Goal: Register for event/course

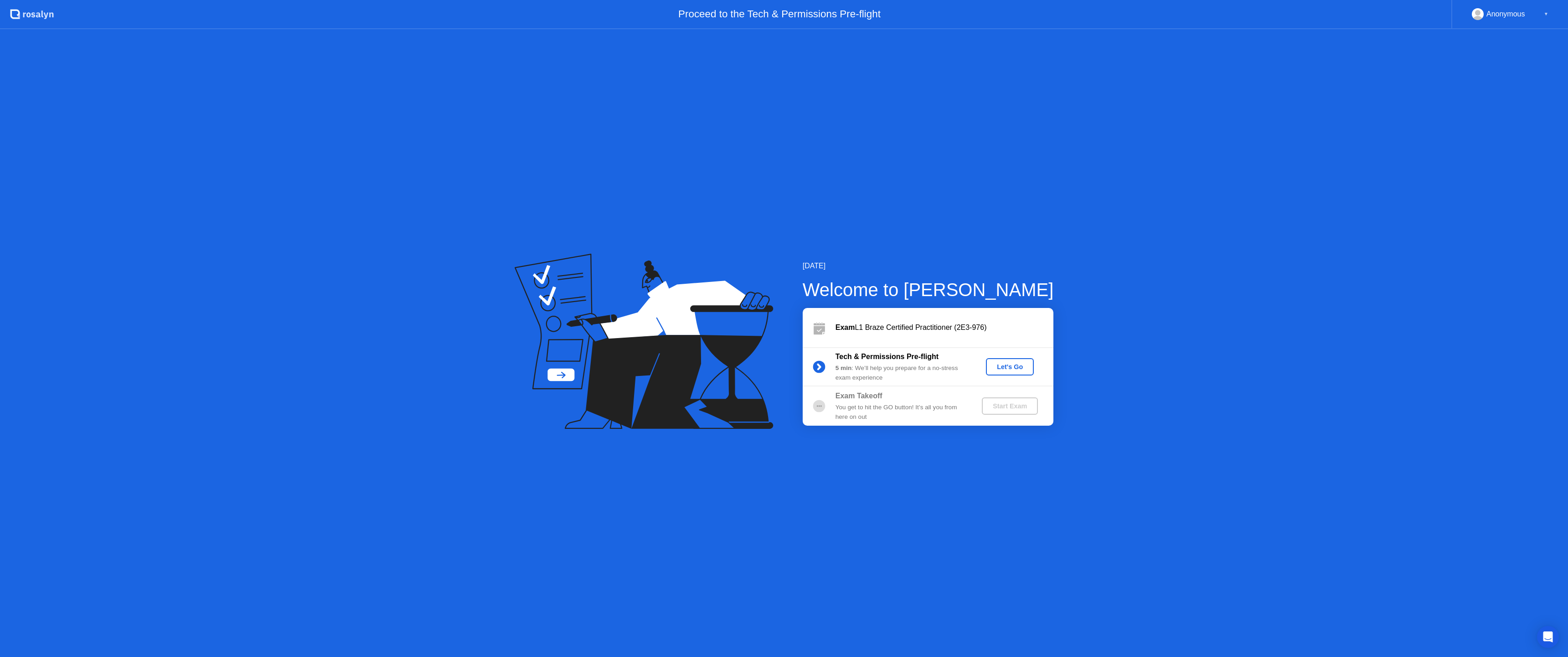
click at [1006, 367] on div "Let's Go" at bounding box center [1010, 367] width 41 height 7
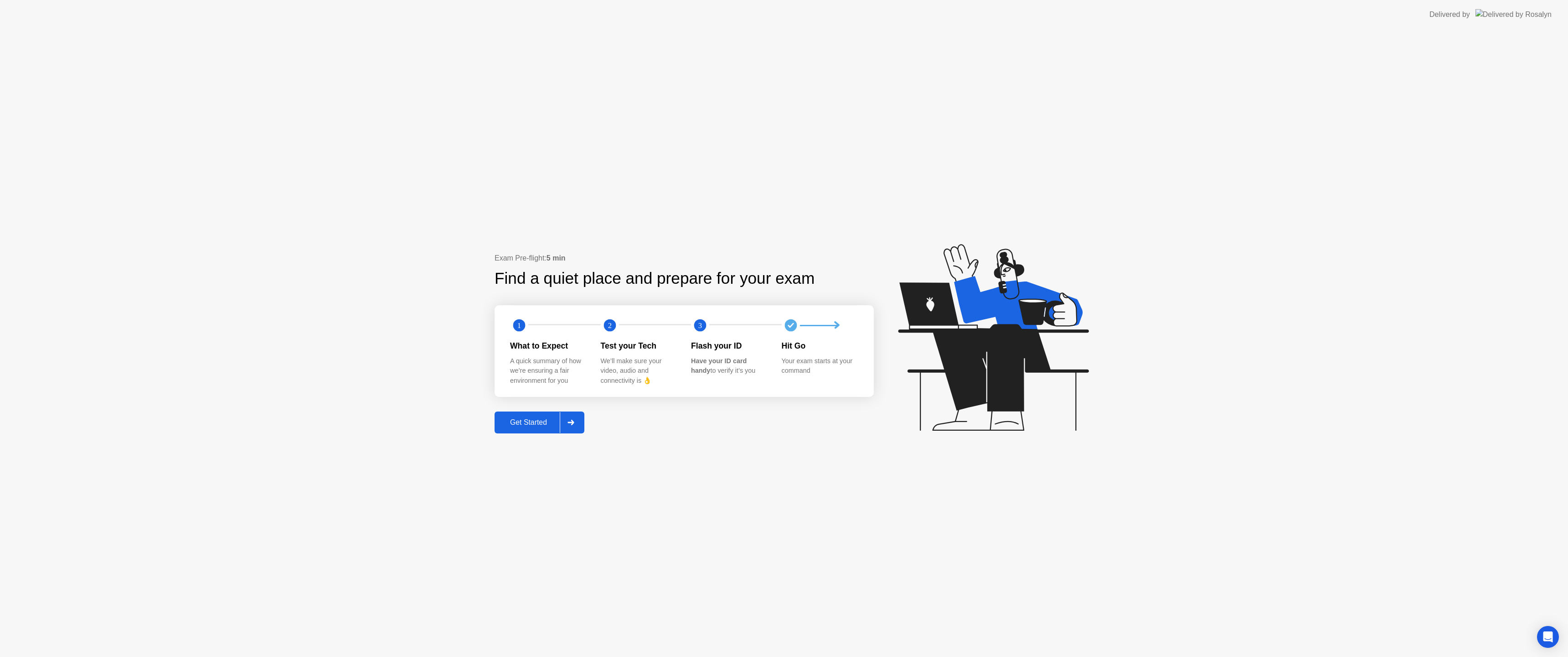
click at [524, 418] on div "Get Started" at bounding box center [529, 422] width 62 height 8
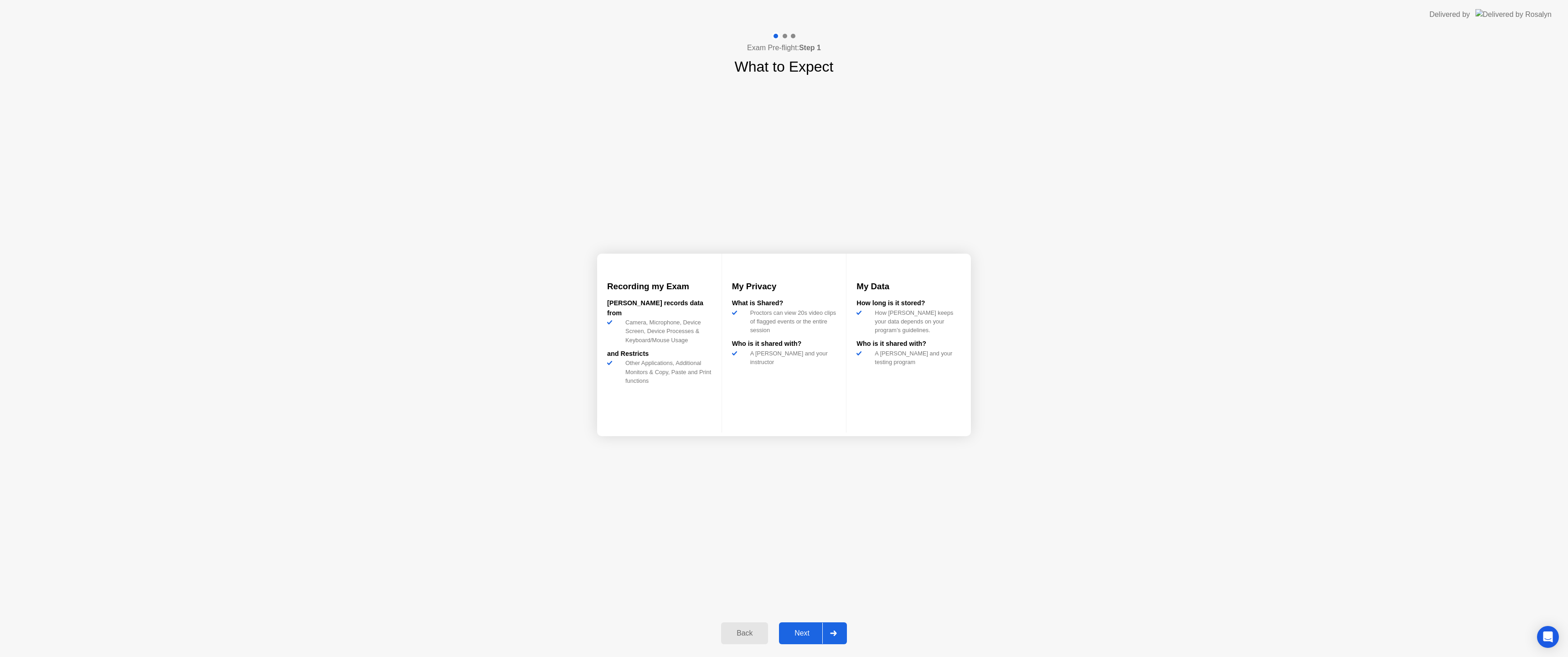
click at [799, 624] on button "Next" at bounding box center [812, 632] width 68 height 22
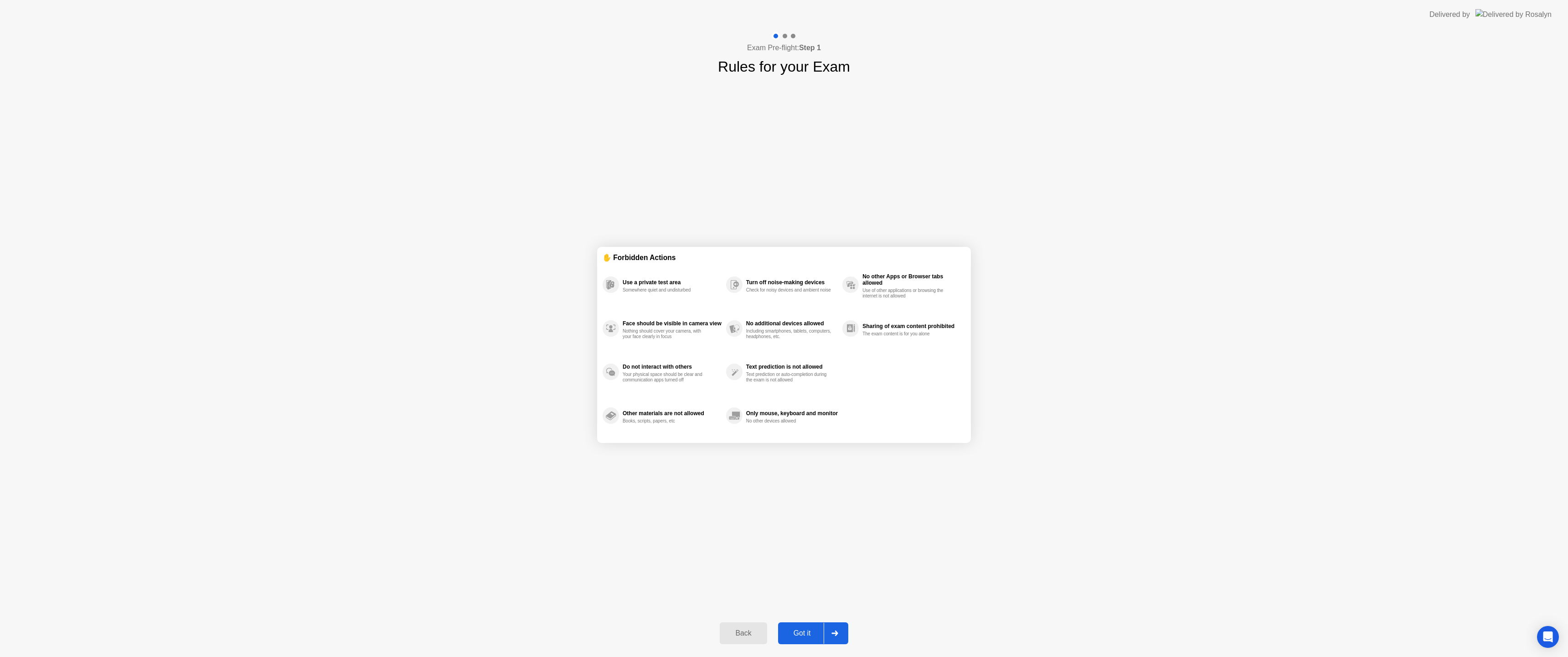
click at [806, 629] on div "Got it" at bounding box center [803, 632] width 43 height 8
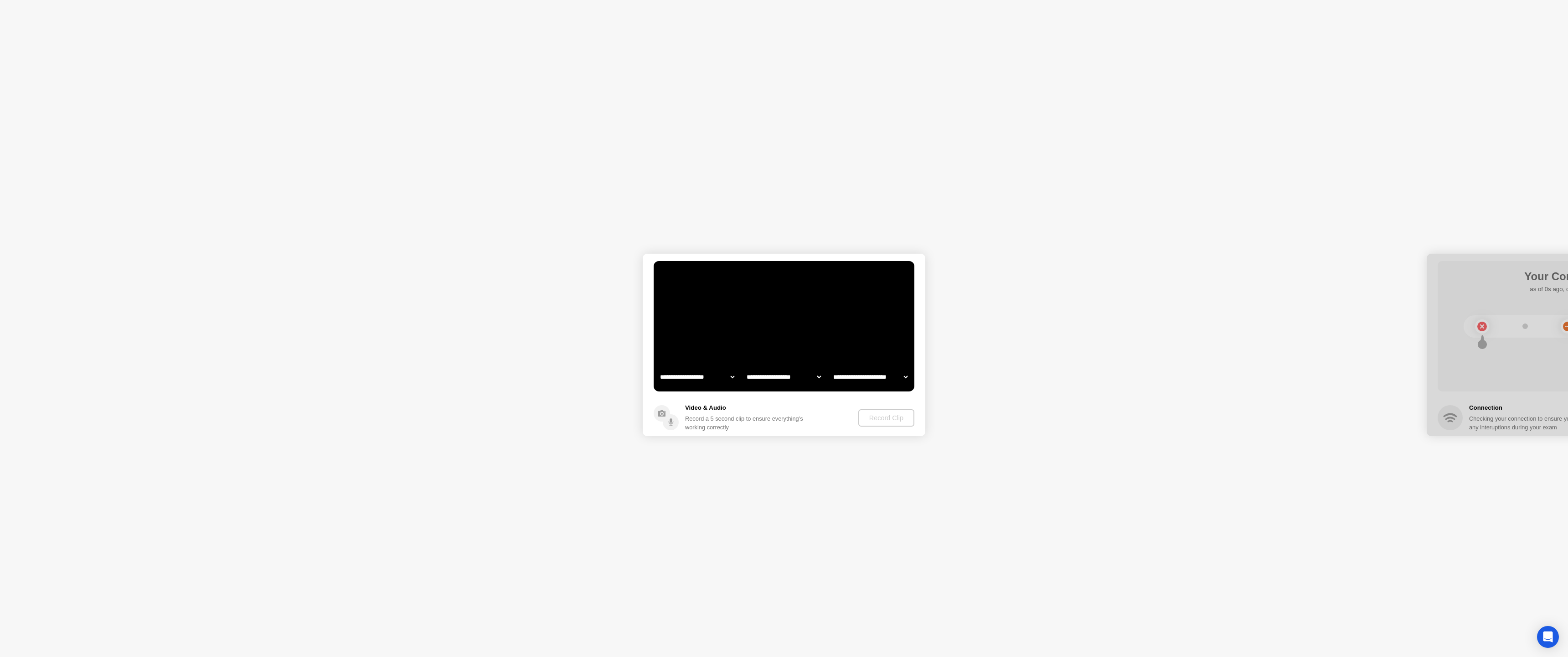
select select "**********"
select select "*******"
drag, startPoint x: 1513, startPoint y: 253, endPoint x: 1328, endPoint y: 274, distance: 186.2
click at [1451, 292] on div at bounding box center [1568, 344] width 283 height 182
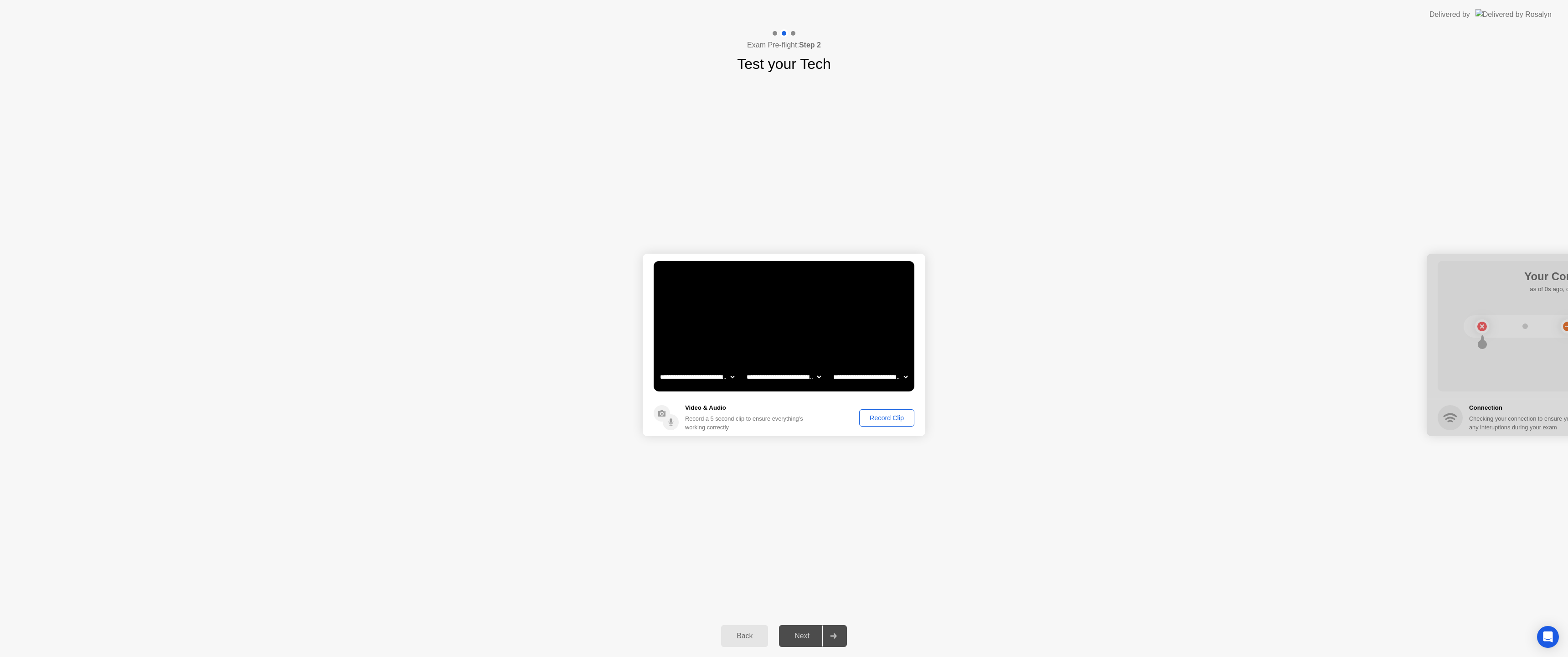
click at [871, 417] on div "Record Clip" at bounding box center [887, 417] width 49 height 7
click at [855, 423] on button "Replay Clip" at bounding box center [837, 418] width 65 height 19
click at [833, 423] on button "Replay Clip" at bounding box center [837, 418] width 65 height 19
click at [884, 417] on div "Retry" at bounding box center [894, 417] width 33 height 7
click at [774, 376] on select "**********" at bounding box center [783, 376] width 78 height 19
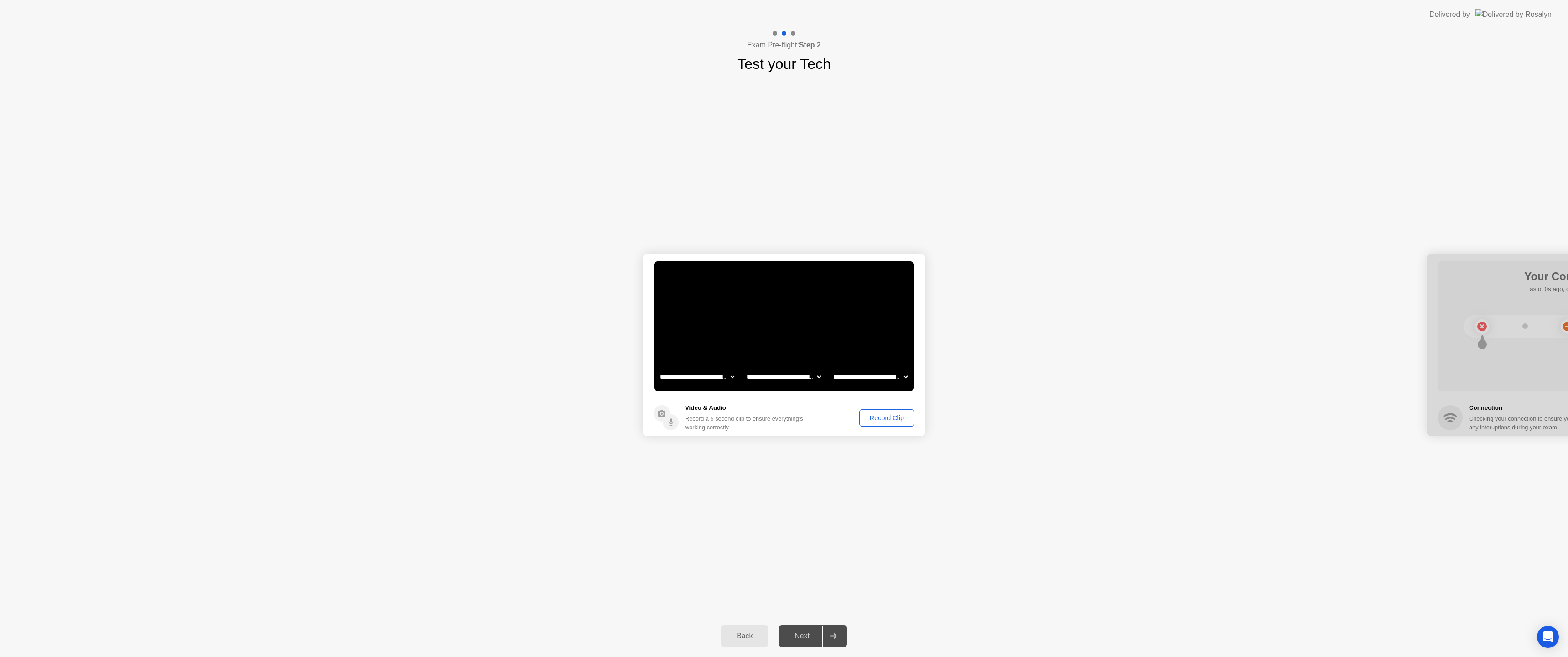
click at [887, 379] on select "**********" at bounding box center [870, 376] width 78 height 19
select select "**********"
click at [873, 417] on div "Record Clip" at bounding box center [887, 417] width 49 height 7
click at [839, 415] on div "Replay Clip" at bounding box center [837, 417] width 60 height 7
click at [796, 639] on div "Next" at bounding box center [802, 635] width 41 height 8
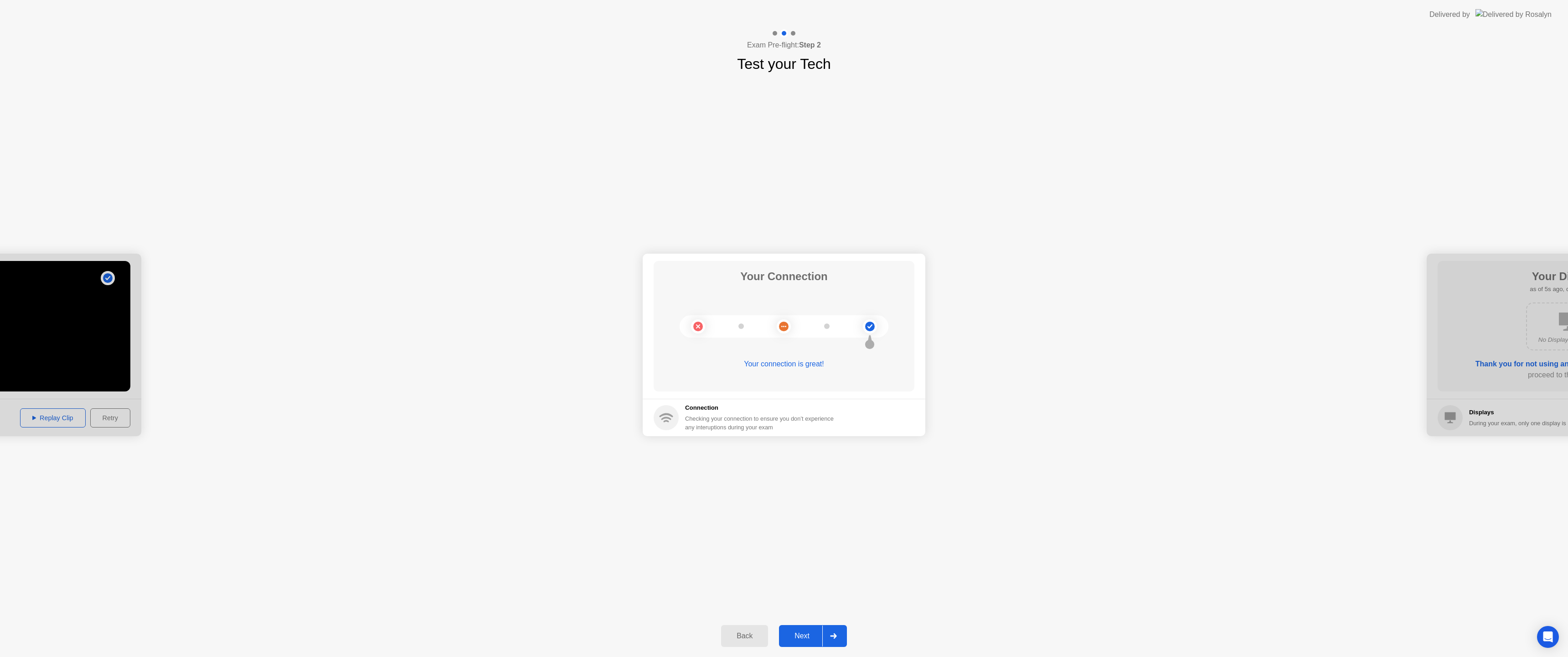
click at [797, 635] on div "Next" at bounding box center [802, 635] width 41 height 8
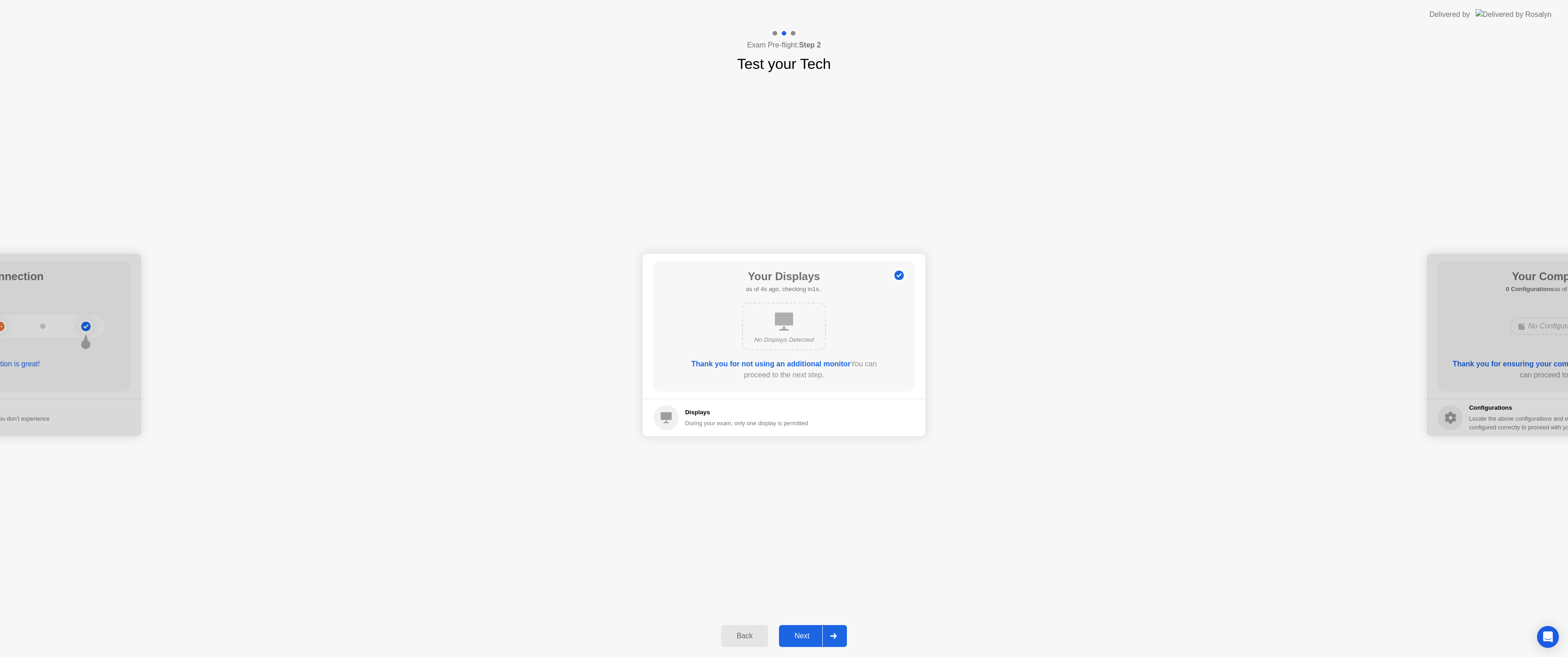
click at [798, 633] on div "Next" at bounding box center [802, 635] width 41 height 8
click at [798, 634] on div "Next" at bounding box center [802, 635] width 41 height 8
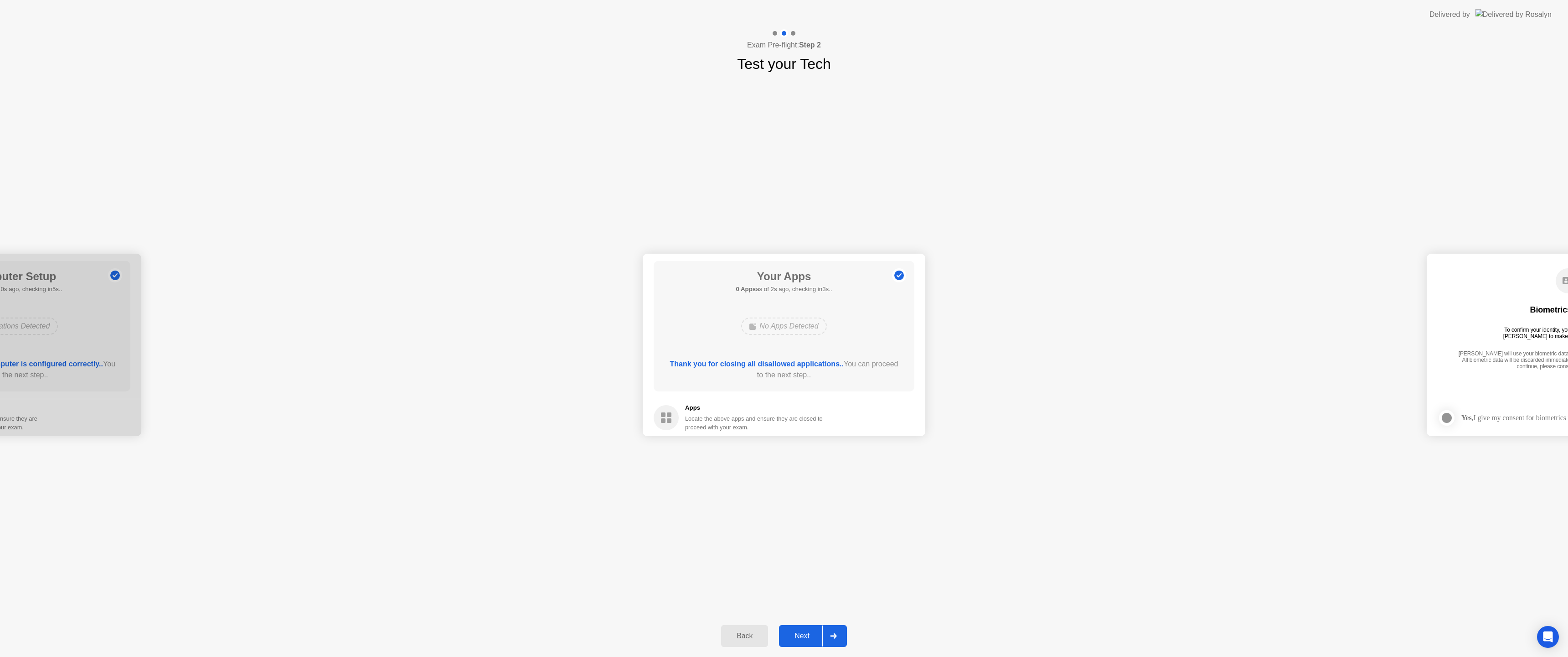
click at [803, 635] on div "Next" at bounding box center [802, 635] width 41 height 8
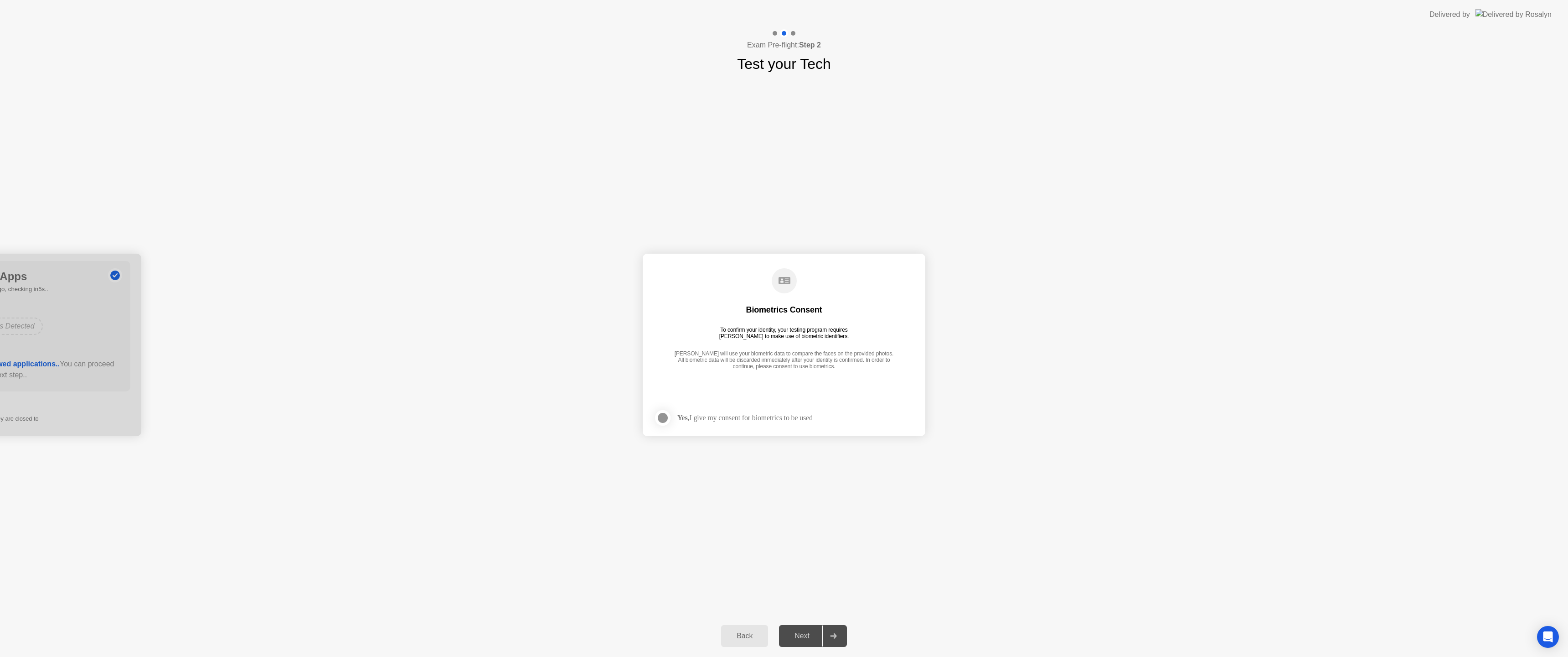
click at [754, 419] on div "Yes, I give my consent for biometrics to be used" at bounding box center [745, 417] width 135 height 9
click at [665, 418] on div at bounding box center [663, 417] width 11 height 11
click at [803, 632] on div "Next" at bounding box center [802, 635] width 41 height 8
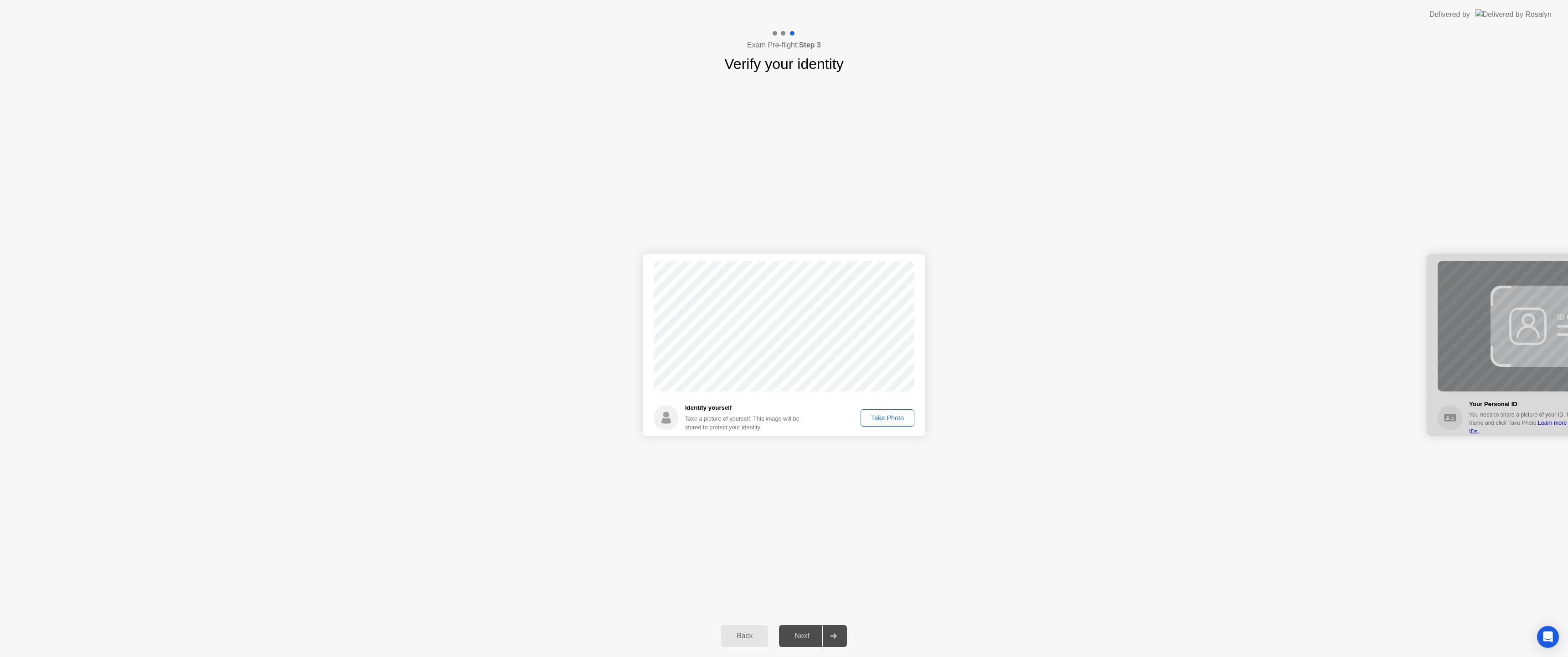
click at [896, 419] on div "Take Photo" at bounding box center [887, 417] width 48 height 7
click at [800, 638] on div "Next" at bounding box center [802, 635] width 41 height 8
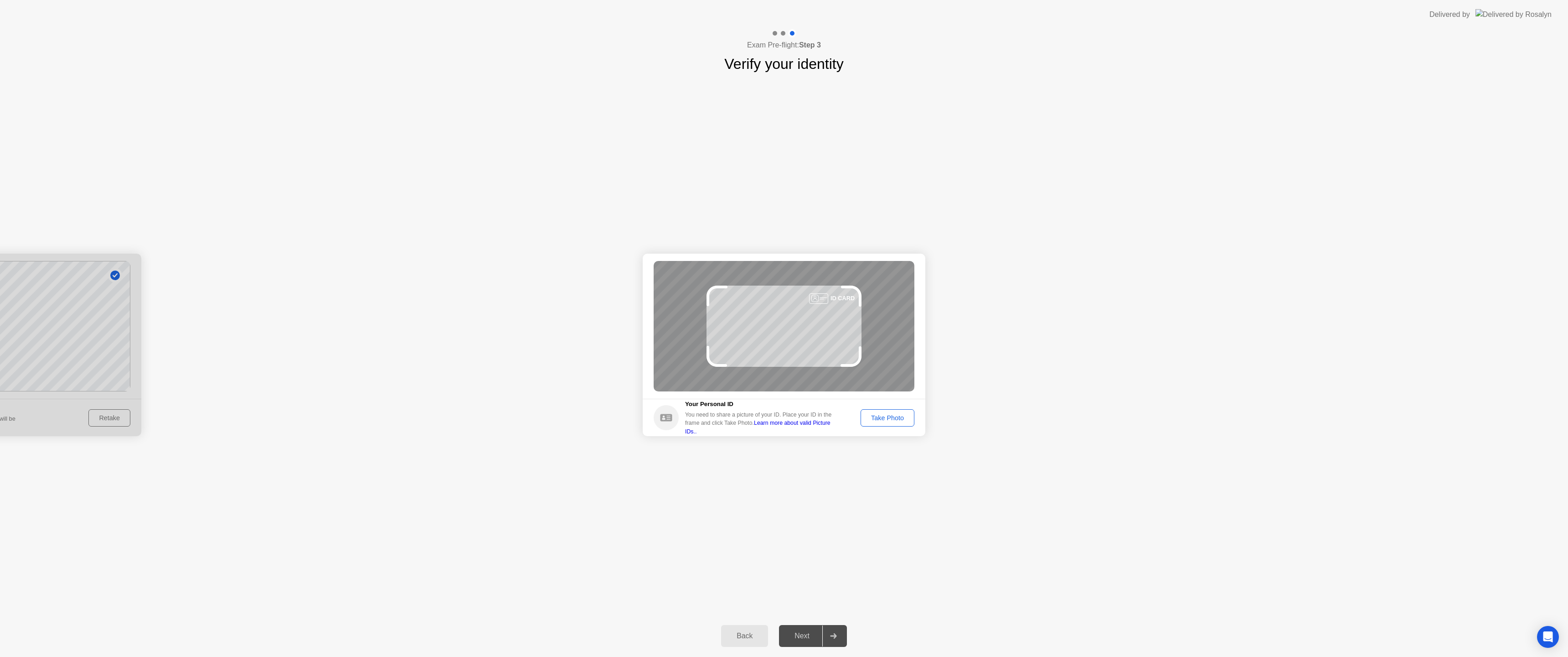
click at [893, 421] on div "Take Photo" at bounding box center [887, 417] width 48 height 7
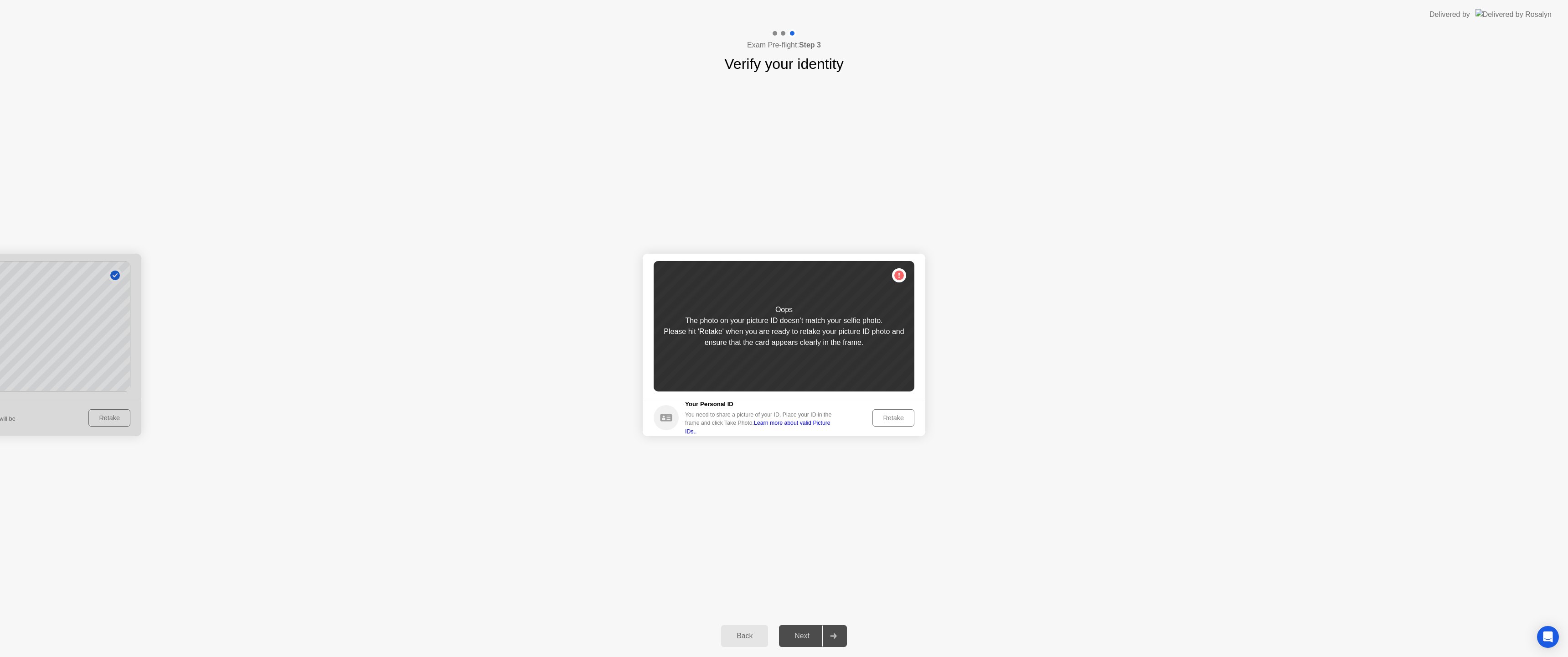
click at [892, 419] on div "Retake" at bounding box center [893, 417] width 36 height 7
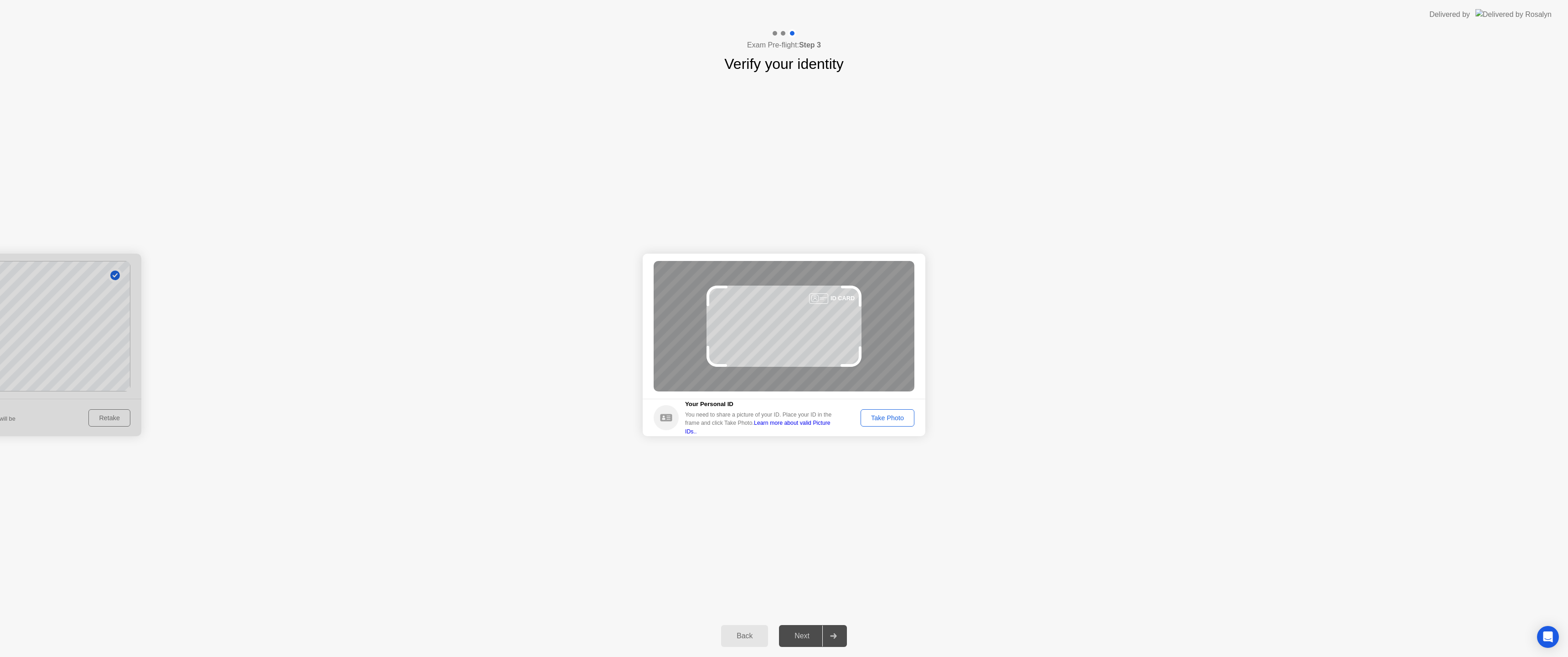
click at [869, 414] on div "Take Photo" at bounding box center [887, 417] width 48 height 7
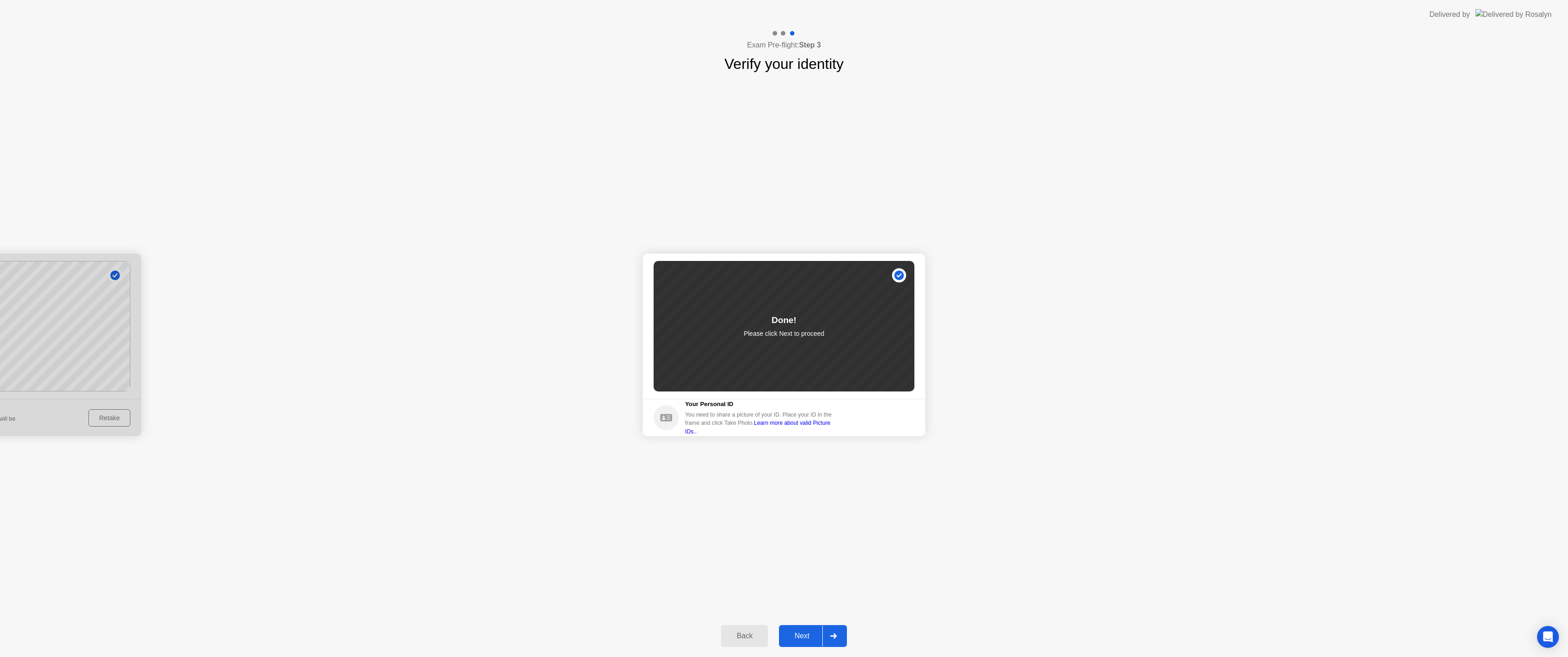
click at [809, 641] on button "Next" at bounding box center [812, 635] width 68 height 22
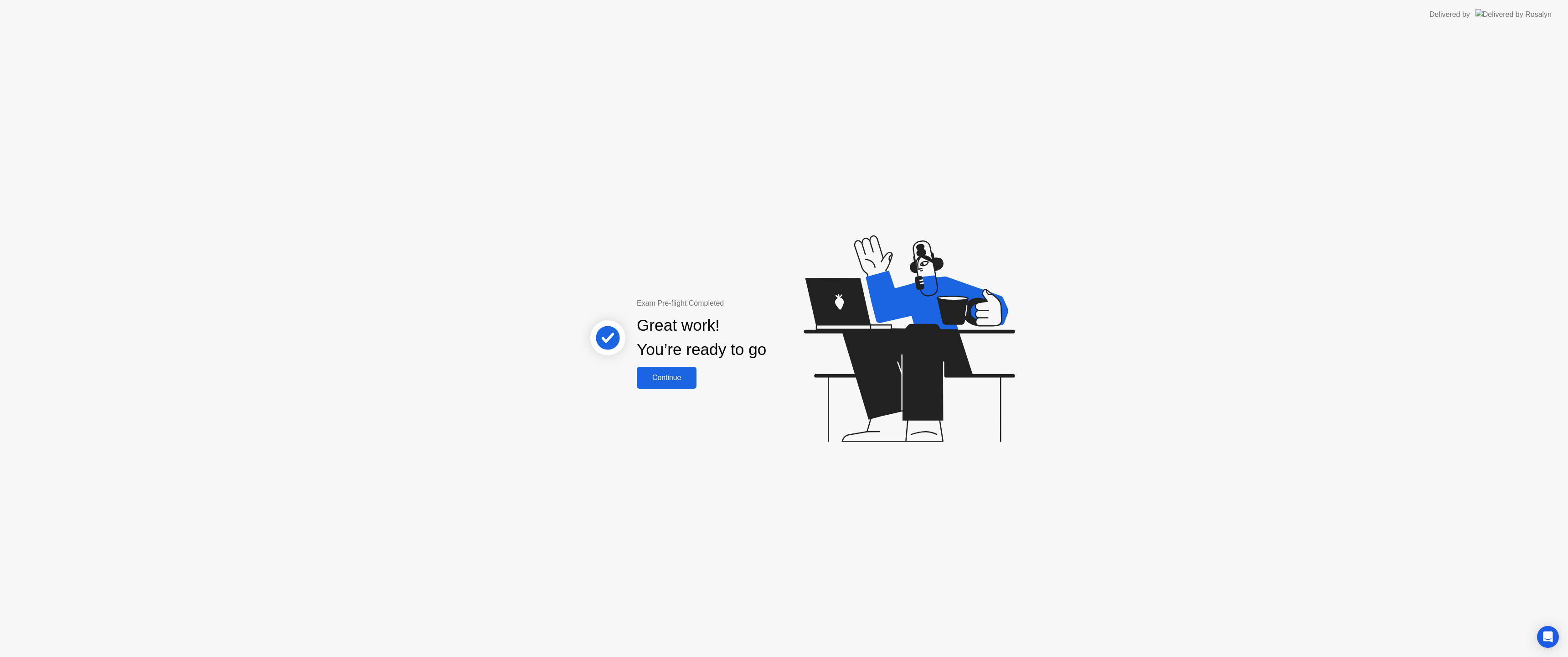
click at [665, 383] on button "Continue" at bounding box center [666, 377] width 60 height 22
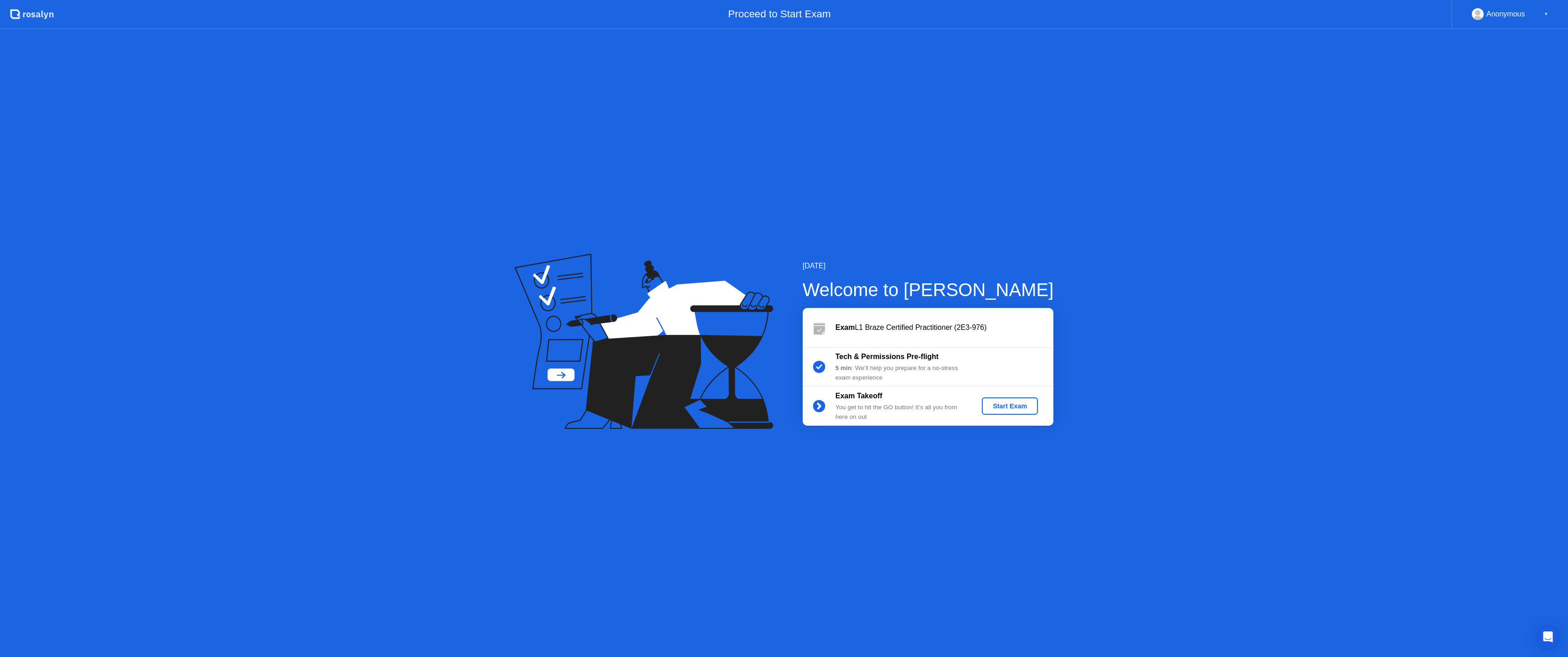
click at [1010, 408] on div "Start Exam" at bounding box center [1010, 406] width 49 height 7
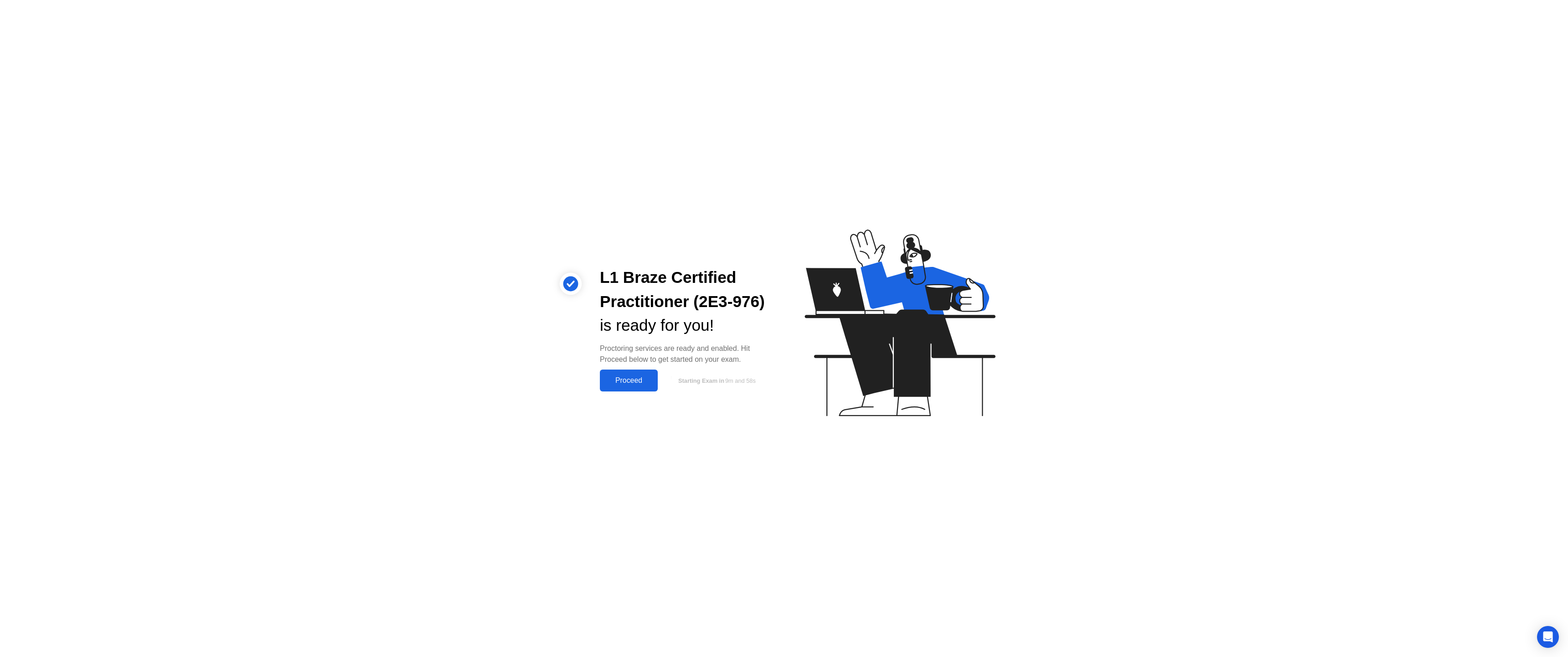
click at [631, 382] on div "Proceed" at bounding box center [629, 380] width 52 height 8
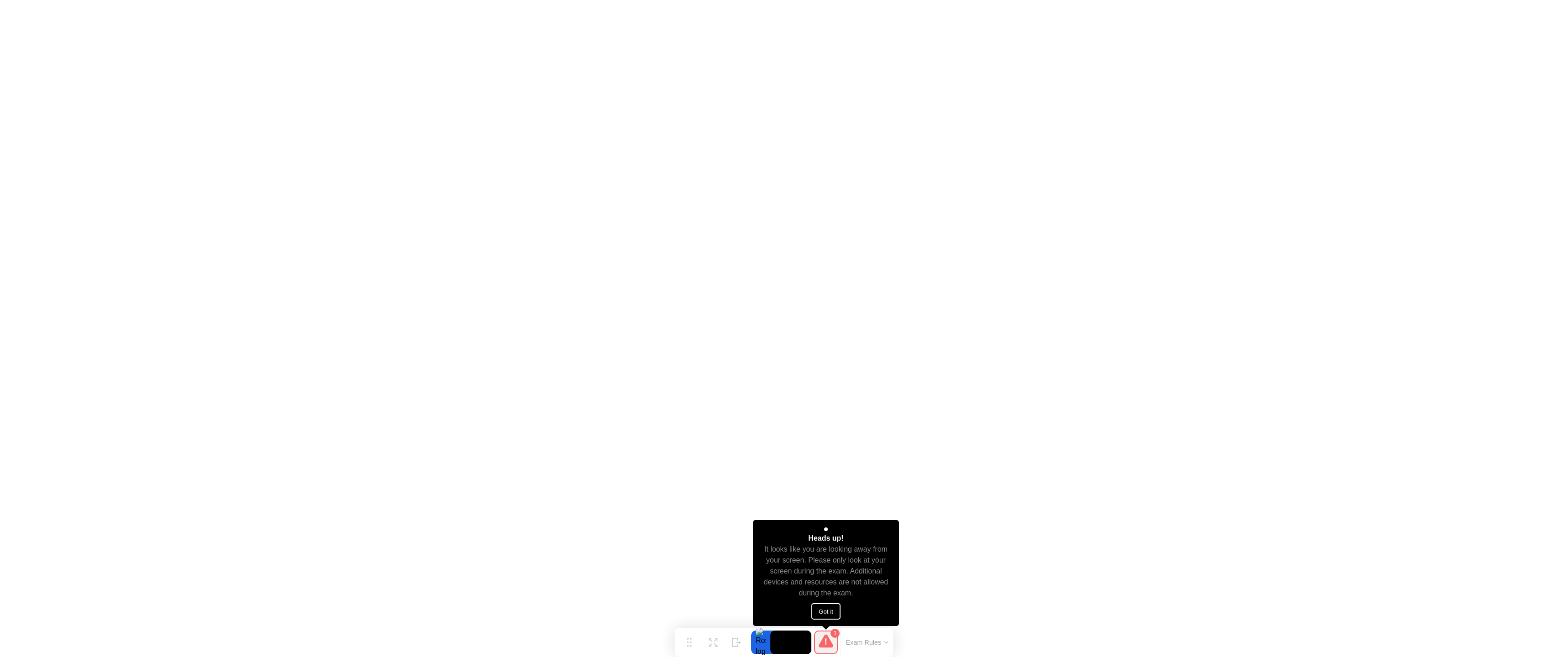
click at [819, 615] on button "Got it" at bounding box center [826, 611] width 29 height 16
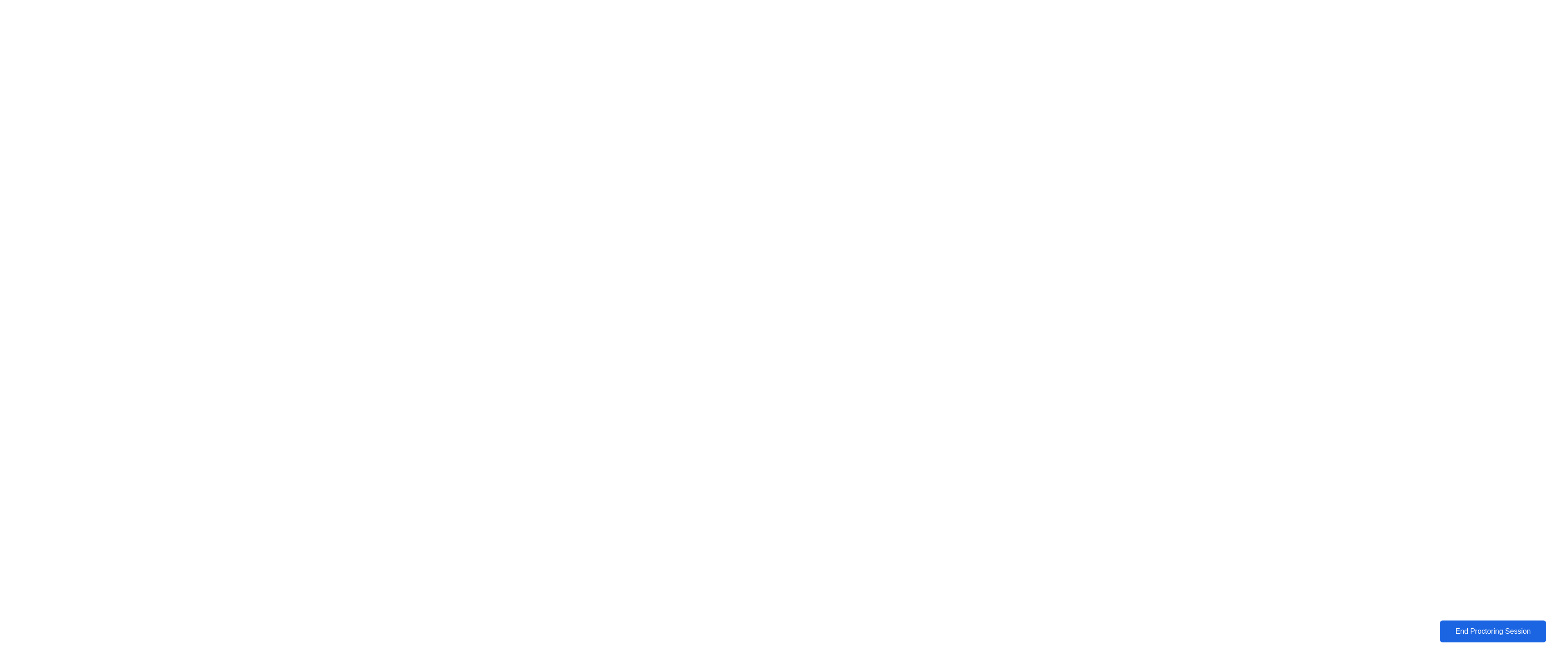
click at [1474, 633] on div "End Proctoring Session" at bounding box center [1493, 631] width 103 height 8
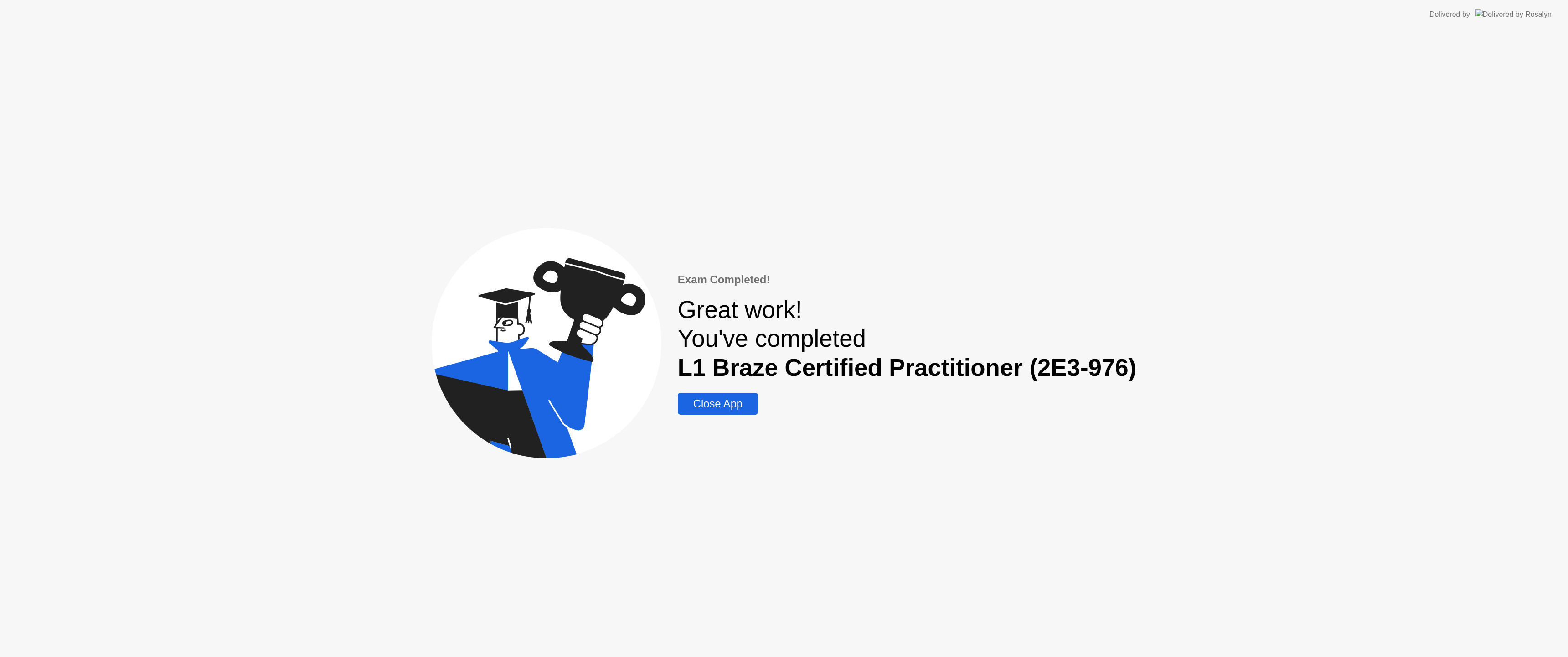
click at [735, 405] on div "Close App" at bounding box center [718, 403] width 75 height 13
